Goal: Submit feedback/report problem

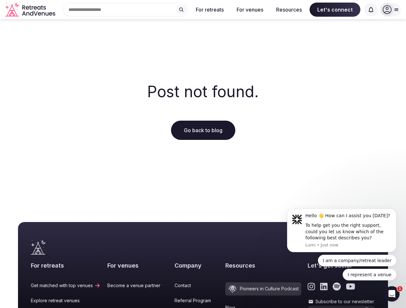
click at [203, 154] on div "Post not found. Go back to blog" at bounding box center [203, 111] width 406 height 185
click at [126, 10] on div "Search Popular Destinations [GEOGRAPHIC_DATA], [GEOGRAPHIC_DATA] [GEOGRAPHIC_DA…" at bounding box center [123, 9] width 130 height 13
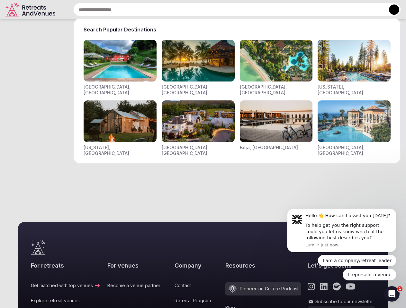
click at [181, 10] on input "text" at bounding box center [236, 9] width 327 height 13
click at [210, 10] on input "text" at bounding box center [236, 9] width 327 height 13
click at [250, 10] on input "text" at bounding box center [236, 9] width 327 height 13
click at [289, 10] on input "text" at bounding box center [236, 9] width 327 height 13
click at [335, 10] on input "text" at bounding box center [236, 9] width 327 height 13
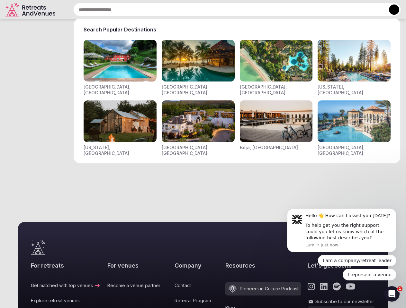
click at [371, 10] on input "text" at bounding box center [236, 9] width 327 height 13
click at [390, 10] on button at bounding box center [394, 9] width 10 height 10
